Goal: Transaction & Acquisition: Subscribe to service/newsletter

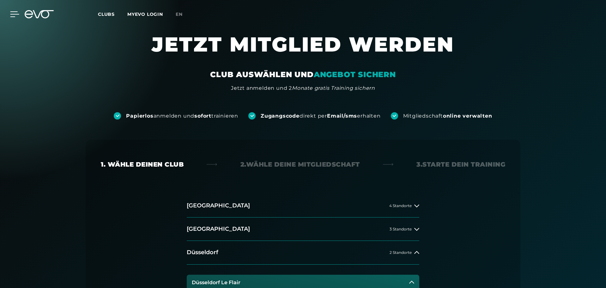
click at [15, 13] on icon at bounding box center [14, 14] width 9 height 6
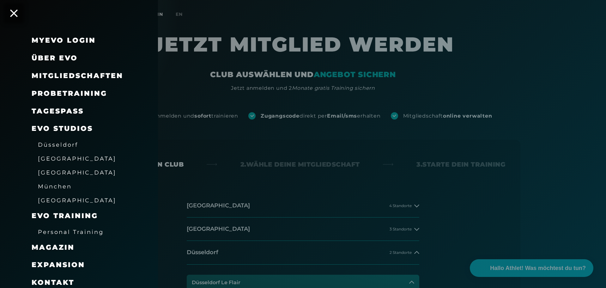
click at [57, 111] on link "TAGESPASS" at bounding box center [58, 111] width 52 height 9
click at [70, 77] on span "Mitgliedschaften" at bounding box center [78, 75] width 92 height 9
click at [81, 73] on span "Mitgliedschaften" at bounding box center [78, 75] width 92 height 9
click at [13, 9] on icon at bounding box center [14, 13] width 8 height 8
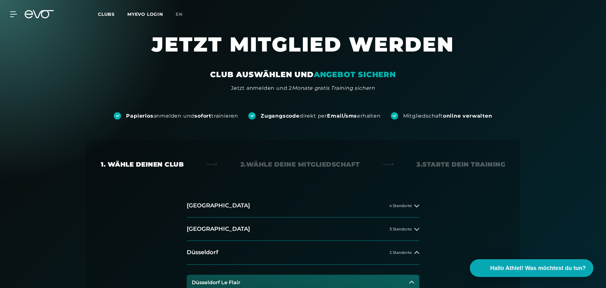
click at [14, 10] on div "MyEVO Login Über EVO Mitgliedschaften Probetraining TAGESPASS EVO Studios [GEOG…" at bounding box center [303, 14] width 604 height 18
click at [11, 20] on div "MyEVO Login Über EVO Mitgliedschaften Probetraining TAGESPASS EVO Studios [GEOG…" at bounding box center [303, 14] width 604 height 18
click at [14, 16] on icon at bounding box center [14, 14] width 9 height 5
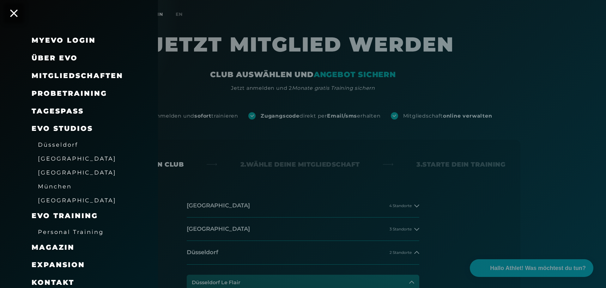
click at [72, 72] on span "Mitgliedschaften" at bounding box center [78, 75] width 92 height 9
click at [505, 81] on div at bounding box center [303, 144] width 606 height 288
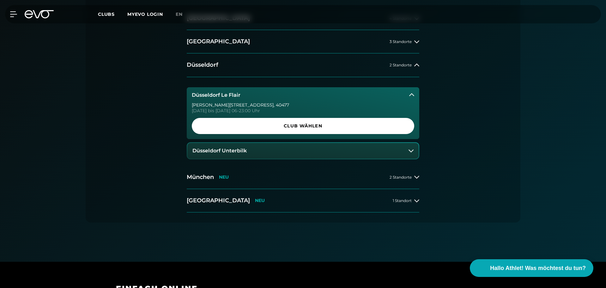
scroll to position [190, 0]
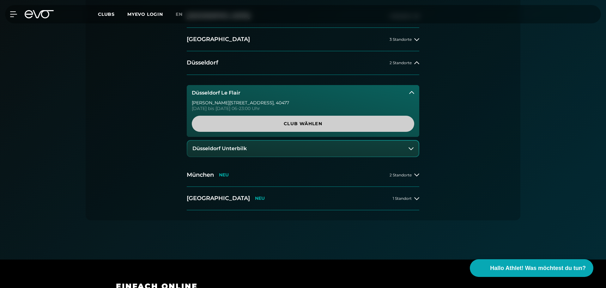
click at [312, 124] on span "Club wählen" at bounding box center [303, 123] width 192 height 7
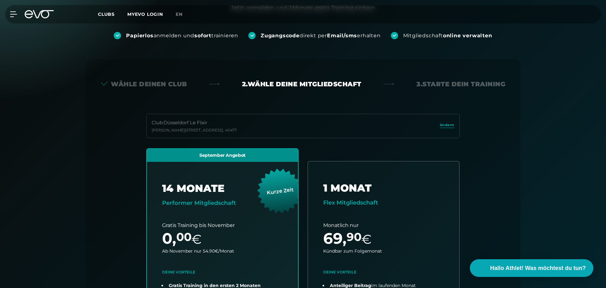
scroll to position [76, 0]
